Goal: Find specific page/section: Find specific page/section

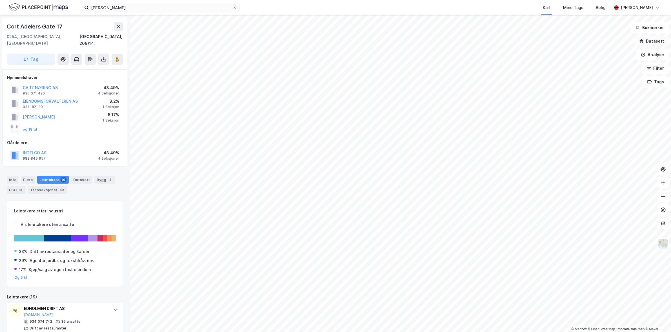
scroll to position [200, 0]
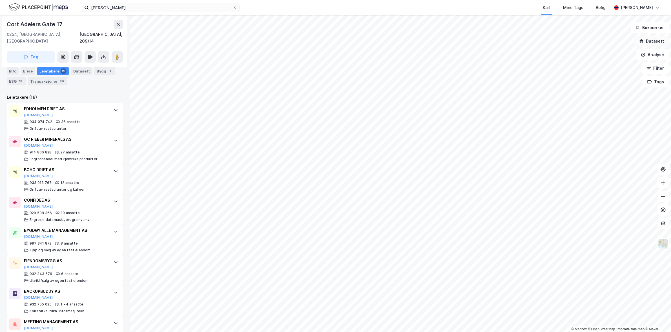
click at [661, 46] on button "Datasett" at bounding box center [652, 41] width 34 height 11
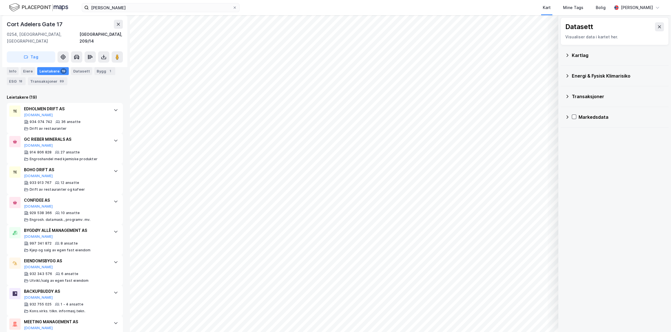
drag, startPoint x: 662, startPoint y: 28, endPoint x: 662, endPoint y: 31, distance: 3.4
click at [662, 28] on icon at bounding box center [660, 27] width 5 height 5
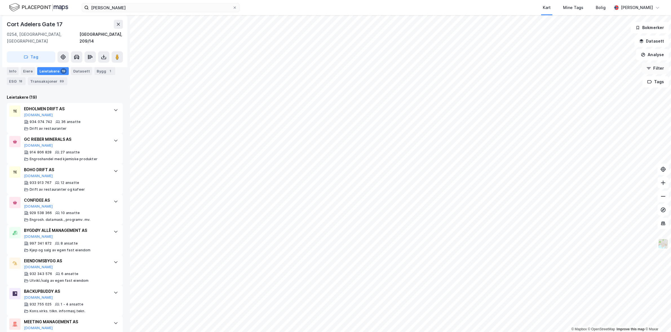
click at [655, 68] on button "Filter" at bounding box center [655, 68] width 27 height 11
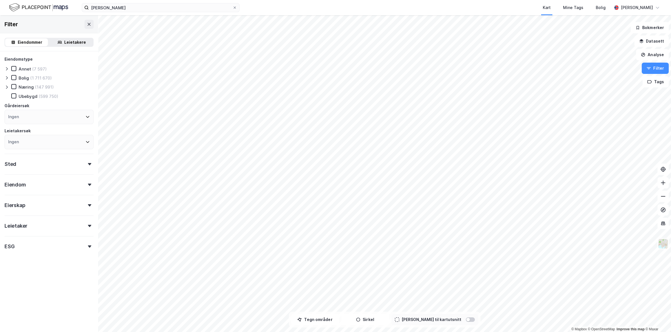
click at [11, 84] on div "Næring (147 991)" at bounding box center [32, 87] width 43 height 6
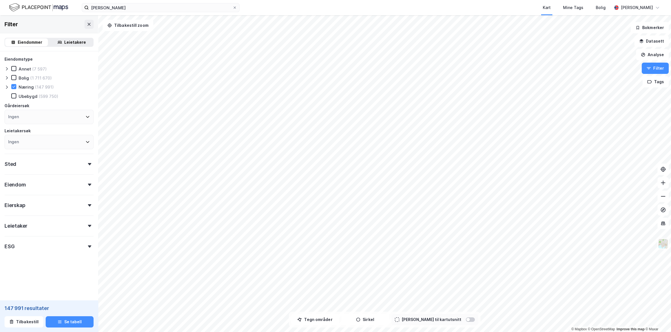
click at [9, 86] on icon at bounding box center [7, 87] width 5 height 5
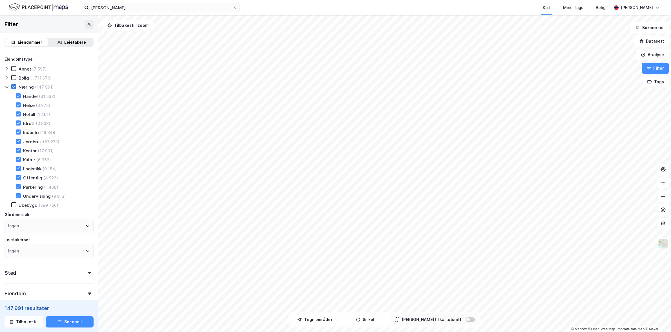
click at [13, 87] on icon at bounding box center [14, 87] width 4 height 4
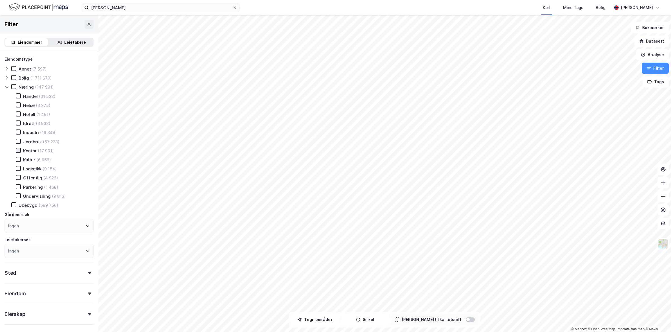
click at [17, 151] on icon at bounding box center [18, 150] width 4 height 4
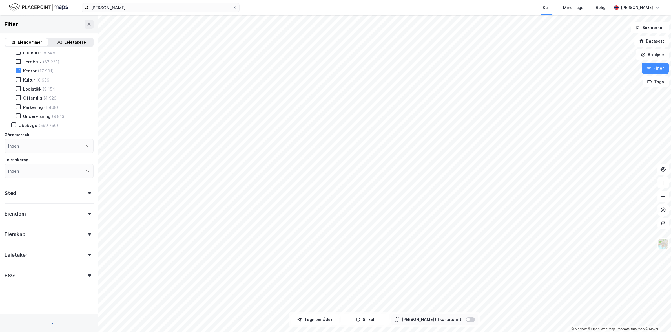
scroll to position [94, 0]
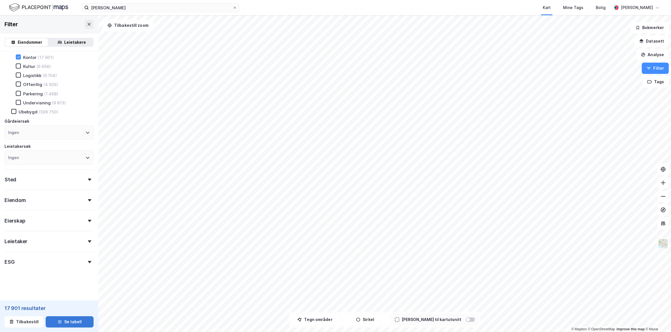
click at [64, 322] on button "Se tabell" at bounding box center [70, 321] width 48 height 11
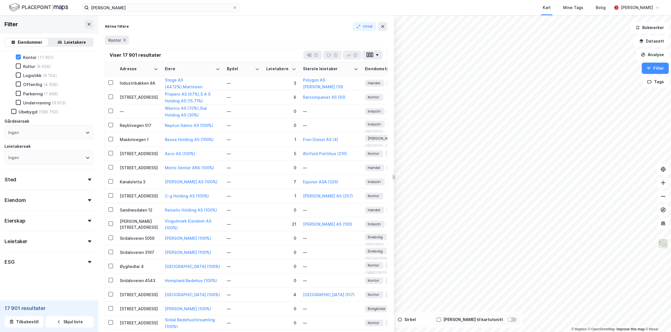
drag, startPoint x: 203, startPoint y: 68, endPoint x: 390, endPoint y: 64, distance: 186.4
